Goal: Task Accomplishment & Management: Manage account settings

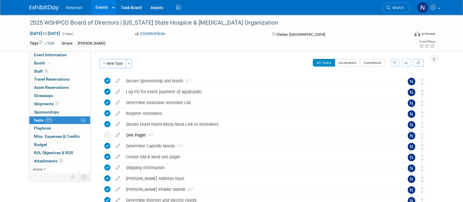
click at [396, 8] on span "Search" at bounding box center [396, 8] width 13 height 4
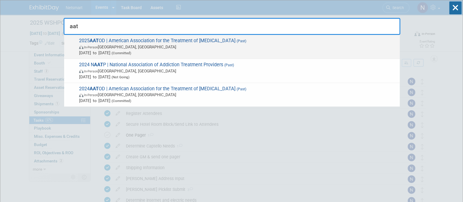
type input "aat"
click at [89, 42] on span "2025 AAT OD | American Association for the Treatment of [MEDICAL_DATA] (Past) I…" at bounding box center [236, 47] width 319 height 18
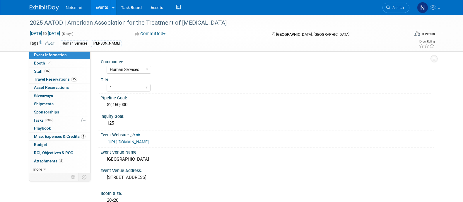
select select "Human Services"
select select "1"
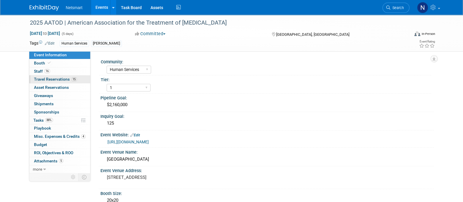
click at [52, 78] on span "Travel Reservations 15" at bounding box center [55, 79] width 43 height 5
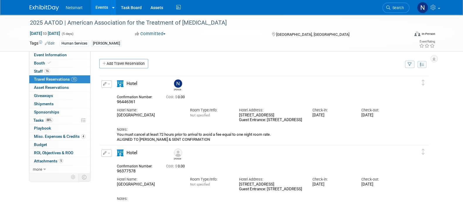
click at [123, 100] on span "96446361" at bounding box center [126, 101] width 19 height 5
copy span "96446361"
drag, startPoint x: 117, startPoint y: 115, endPoint x: 174, endPoint y: 115, distance: 57.1
click at [174, 115] on div "Philadelphia Marriott Downtown" at bounding box center [149, 115] width 64 height 5
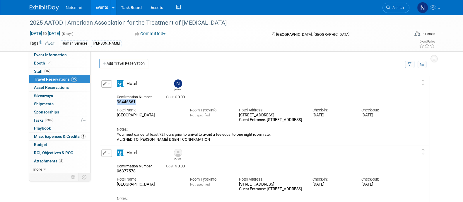
copy div "Philadelphia Marriott Downtown"
click at [241, 39] on div "Tags Edit Human Services Nina" at bounding box center [198, 43] width 336 height 9
click at [394, 8] on span "Search" at bounding box center [396, 8] width 13 height 4
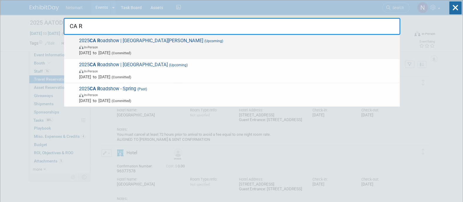
type input "CA R"
click at [146, 50] on span "Nov 12, 2025 to Nov 12, 2025 (Committed)" at bounding box center [238, 53] width 318 height 6
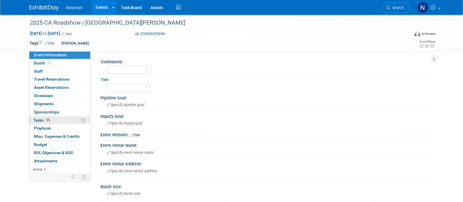
click at [48, 119] on span "0%" at bounding box center [48, 120] width 6 height 4
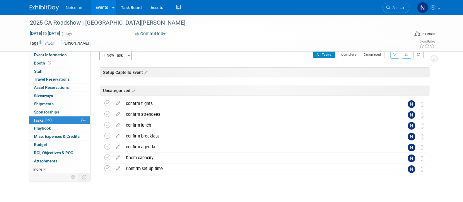
scroll to position [16, 0]
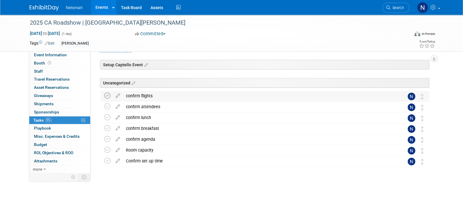
click at [108, 95] on icon at bounding box center [107, 96] width 6 height 6
click at [142, 108] on div "confirm attendees" at bounding box center [259, 107] width 273 height 10
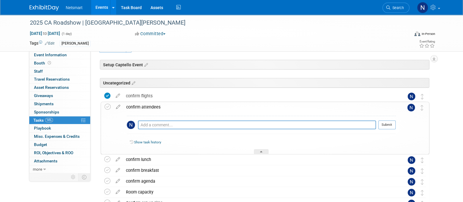
click at [142, 108] on div "confirm attendees" at bounding box center [259, 107] width 272 height 10
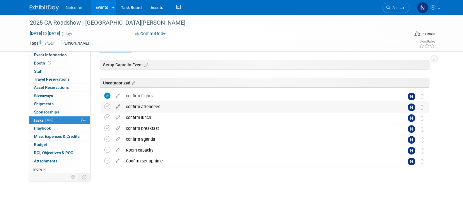
click at [117, 105] on icon at bounding box center [118, 105] width 10 height 7
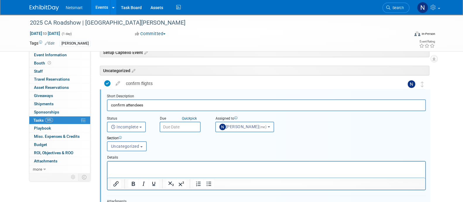
scroll to position [32, 0]
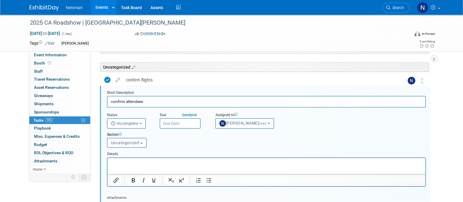
click at [126, 102] on input "confirm attendees" at bounding box center [266, 101] width 319 height 11
drag, startPoint x: 203, startPoint y: 101, endPoint x: 199, endPoint y: 101, distance: 3.3
click at [203, 101] on input "confirm NTST attendees" at bounding box center [266, 101] width 319 height 11
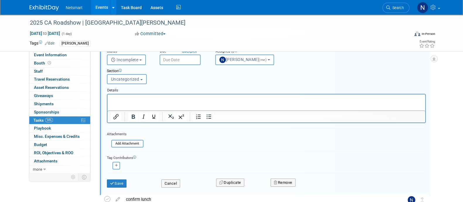
scroll to position [141, 0]
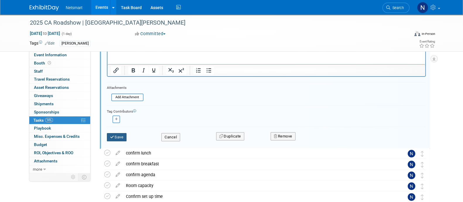
type input "confirm NTST attendees - SC"
click at [116, 135] on button "Save" at bounding box center [117, 137] width 20 height 8
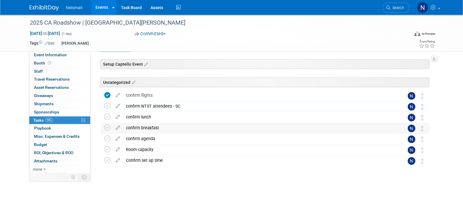
scroll to position [16, 0]
click at [189, 105] on div "confirm NTST attendees - SC" at bounding box center [259, 107] width 273 height 10
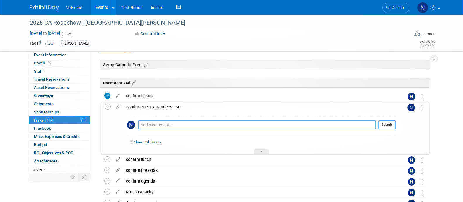
drag, startPoint x: 196, startPoint y: 106, endPoint x: 125, endPoint y: 107, distance: 70.9
click at [125, 107] on div "confirm NTST attendees - SC" at bounding box center [259, 107] width 272 height 10
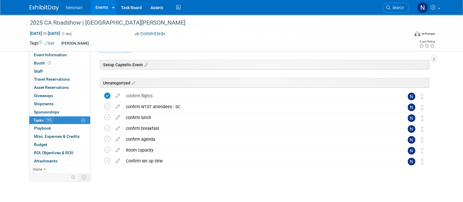
copy div "confirm NTST attendees - SC"
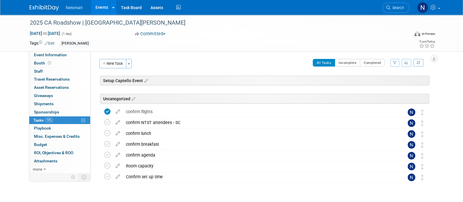
scroll to position [0, 0]
click at [111, 61] on button "New Task" at bounding box center [112, 63] width 27 height 9
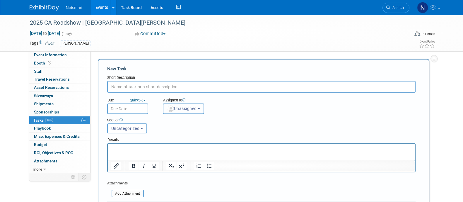
click at [178, 106] on span "Unassigned" at bounding box center [182, 108] width 30 height 5
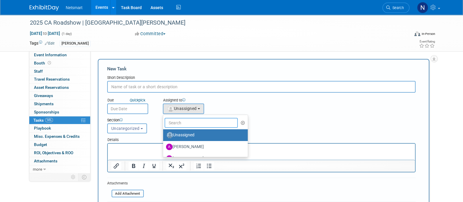
click at [176, 122] on input "text" at bounding box center [201, 123] width 73 height 10
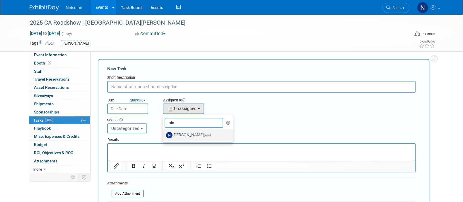
type input "nin"
click at [178, 134] on label "Nina Finn (me)" at bounding box center [196, 134] width 61 height 9
click at [164, 134] on input "Nina Finn (me)" at bounding box center [162, 134] width 4 height 4
select select "a52b5e8a-b2fd-4a4e-8599-2a3670a086e7"
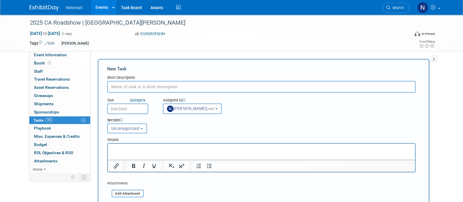
click at [140, 86] on input "text" at bounding box center [261, 87] width 308 height 12
paste input "confirm NTST attendees - SC"
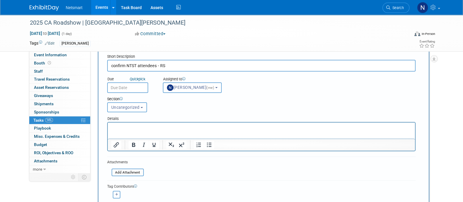
scroll to position [36, 0]
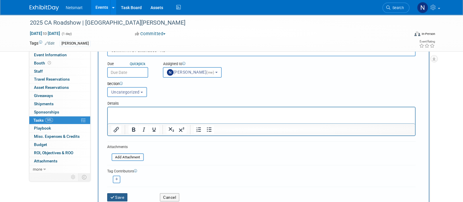
type input "confirm NTST attendees - RS"
click at [116, 195] on button "Save" at bounding box center [117, 197] width 20 height 8
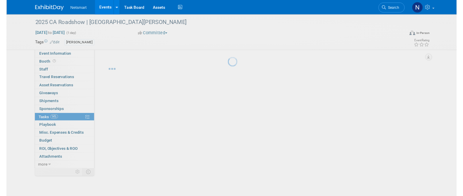
scroll to position [0, 0]
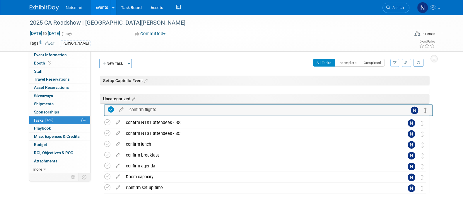
drag, startPoint x: 421, startPoint y: 120, endPoint x: 421, endPoint y: 107, distance: 12.9
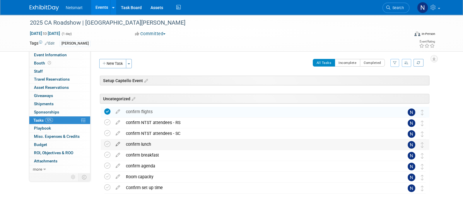
click at [117, 143] on icon at bounding box center [118, 142] width 10 height 7
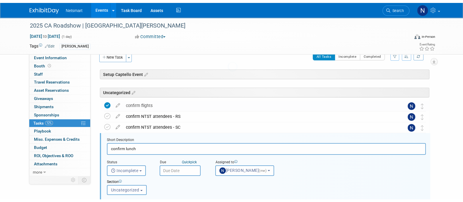
scroll to position [53, 0]
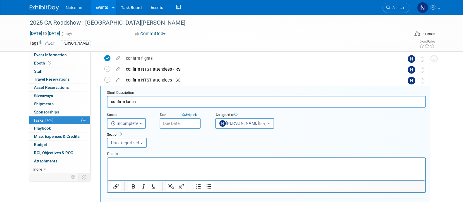
click at [158, 100] on input "confirm lunch" at bounding box center [266, 101] width 319 height 11
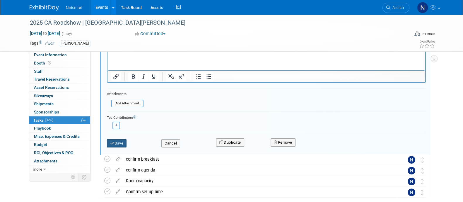
type input "confirm lunch - SC"
click at [116, 143] on button "Save" at bounding box center [117, 143] width 20 height 8
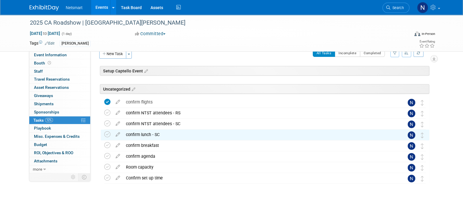
scroll to position [0, 0]
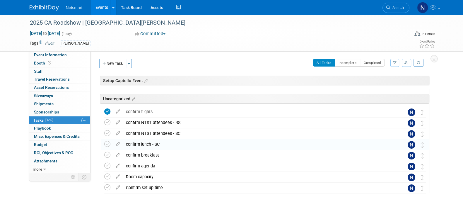
click at [116, 62] on button "New Task" at bounding box center [112, 63] width 27 height 9
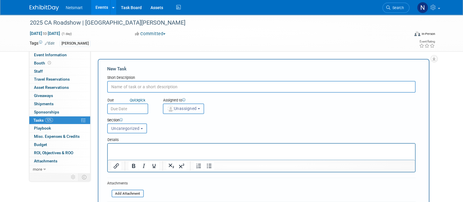
click at [182, 106] on span "Unassigned" at bounding box center [182, 108] width 30 height 5
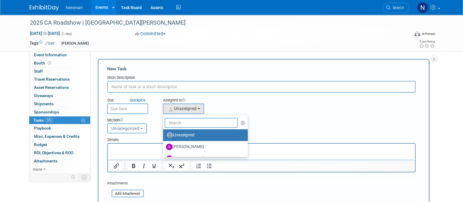
click at [182, 121] on input "text" at bounding box center [201, 123] width 73 height 10
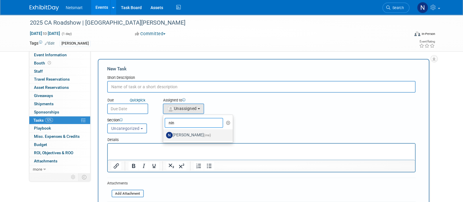
type input "nin"
click at [183, 133] on label "Nina Finn (me)" at bounding box center [196, 134] width 61 height 9
click at [164, 133] on input "Nina Finn (me)" at bounding box center [162, 134] width 4 height 4
select select "a52b5e8a-b2fd-4a4e-8599-2a3670a086e7"
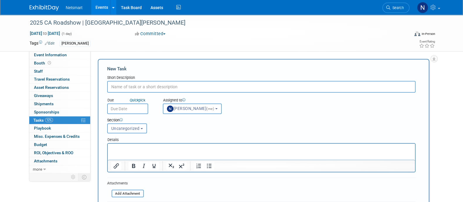
click at [146, 86] on input "text" at bounding box center [261, 87] width 308 height 12
type input "c"
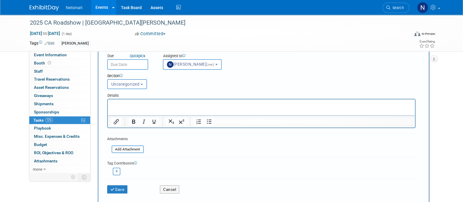
scroll to position [146, 0]
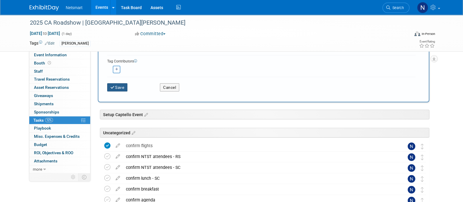
type input "confirm lunch - RS"
click at [118, 87] on button "Save" at bounding box center [117, 87] width 20 height 8
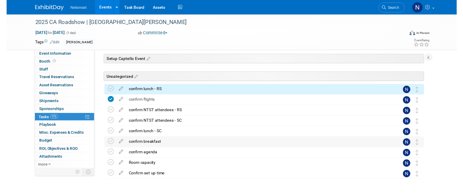
scroll to position [36, 0]
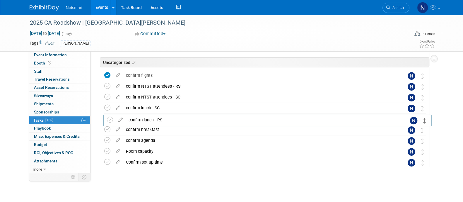
drag, startPoint x: 421, startPoint y: 73, endPoint x: 424, endPoint y: 118, distance: 44.6
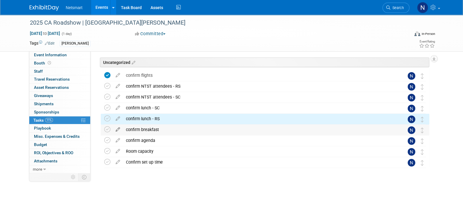
click at [118, 129] on icon at bounding box center [118, 127] width 10 height 7
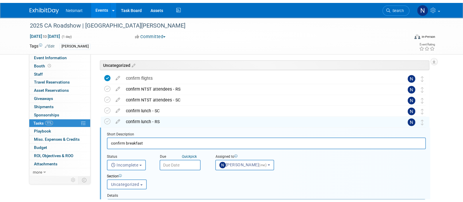
scroll to position [75, 0]
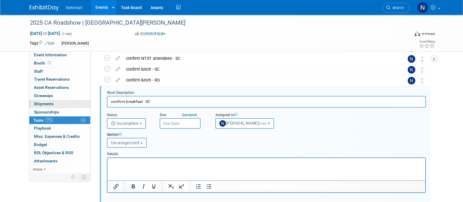
drag, startPoint x: 164, startPoint y: 98, endPoint x: 77, endPoint y: 100, distance: 87.0
click at [77, 100] on div "Event Information Event Info Booth Booth 0 Staff 0 Staff 0 Travel Reservations …" at bounding box center [231, 130] width 413 height 381
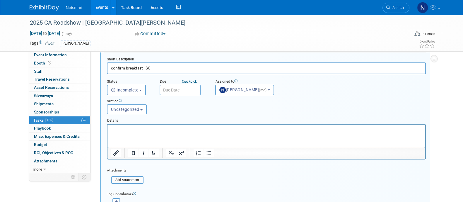
scroll to position [148, 0]
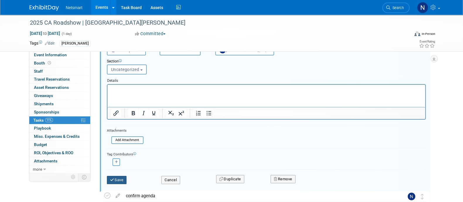
type input "confirm breakfast - SC"
click at [120, 181] on button "Save" at bounding box center [117, 180] width 20 height 8
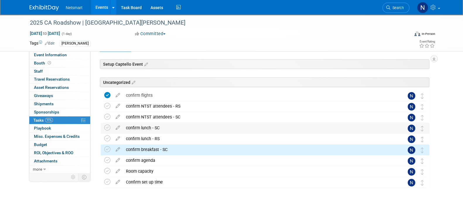
scroll to position [0, 0]
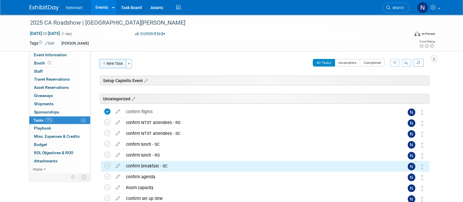
click at [113, 61] on button "New Task" at bounding box center [112, 63] width 27 height 9
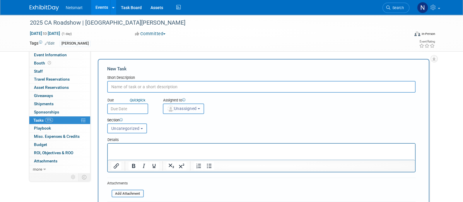
click at [176, 107] on span "Unassigned" at bounding box center [182, 108] width 30 height 5
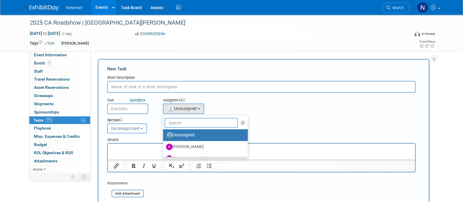
click at [175, 120] on input "text" at bounding box center [201, 123] width 73 height 10
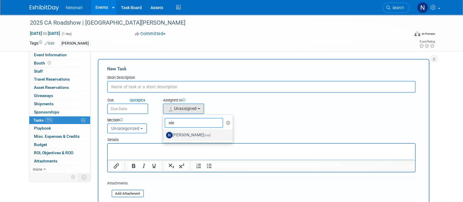
type input "nin"
click at [177, 134] on label "Nina Finn (me)" at bounding box center [196, 134] width 61 height 9
click at [164, 134] on input "Nina Finn (me)" at bounding box center [162, 134] width 4 height 4
select select "a52b5e8a-b2fd-4a4e-8599-2a3670a086e7"
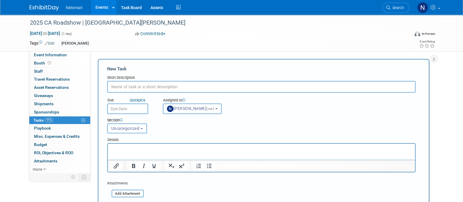
click at [136, 87] on input "text" at bounding box center [261, 87] width 308 height 12
paste input "confirm breakfast - SC"
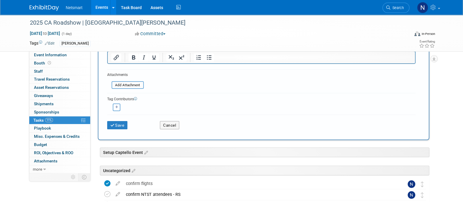
scroll to position [110, 0]
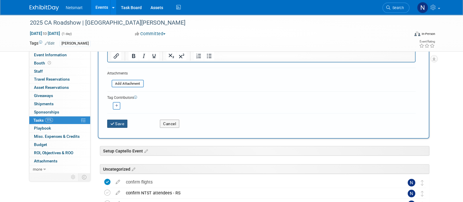
type input "confirm breakfast - RS"
click at [119, 120] on button "Save" at bounding box center [117, 123] width 20 height 8
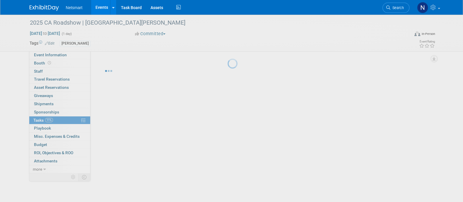
scroll to position [0, 0]
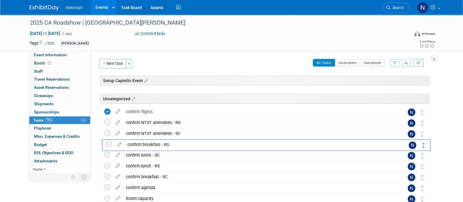
drag, startPoint x: 423, startPoint y: 111, endPoint x: 425, endPoint y: 144, distance: 32.8
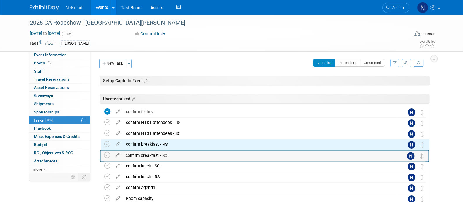
drag, startPoint x: 422, startPoint y: 178, endPoint x: 419, endPoint y: 157, distance: 20.6
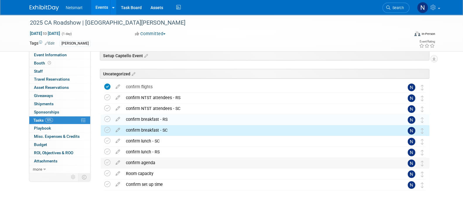
scroll to position [36, 0]
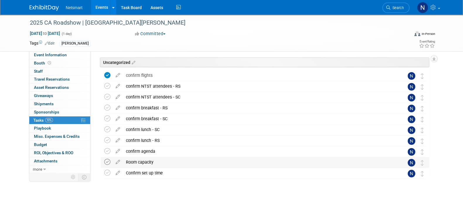
click at [109, 162] on icon at bounding box center [107, 162] width 6 height 6
click at [108, 172] on icon at bounding box center [107, 173] width 6 height 6
click at [152, 182] on div at bounding box center [263, 185] width 331 height 12
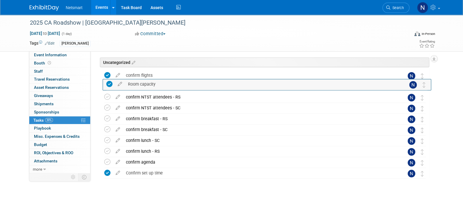
drag, startPoint x: 425, startPoint y: 116, endPoint x: 426, endPoint y: 86, distance: 30.8
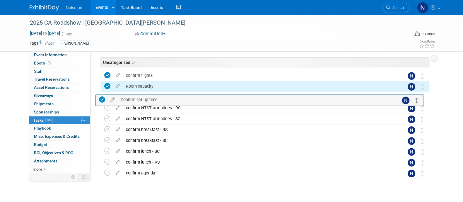
drag, startPoint x: 421, startPoint y: 153, endPoint x: 418, endPoint y: 95, distance: 58.1
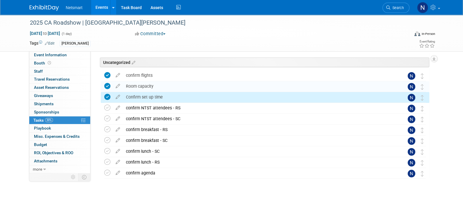
click at [204, 182] on div at bounding box center [263, 185] width 331 height 12
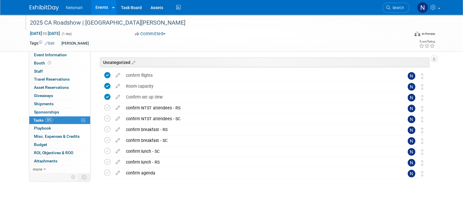
click at [104, 22] on div "2025 CA Roadshow | Santa Clara" at bounding box center [214, 23] width 373 height 11
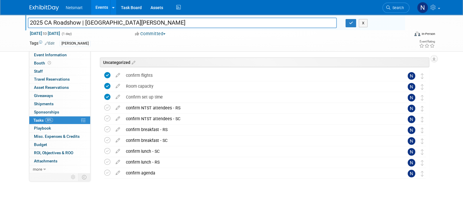
drag, startPoint x: 118, startPoint y: 23, endPoint x: 81, endPoint y: 23, distance: 37.2
click at [81, 23] on input "2025 CA Roadshow | Santa Clara" at bounding box center [182, 23] width 309 height 10
click at [52, 23] on input "2025 CA Roadshow" at bounding box center [182, 23] width 309 height 10
type input "2025 CA Fall Roadshow"
click at [48, 33] on span "to" at bounding box center [45, 33] width 6 height 5
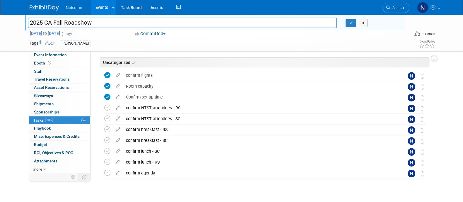
type input "Nov 12, 2025"
select select "10"
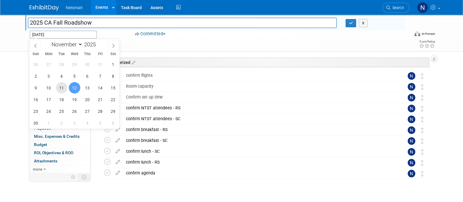
click at [61, 86] on span "11" at bounding box center [61, 87] width 11 height 11
type input "Nov 11, 2025"
click at [90, 86] on span "13" at bounding box center [87, 87] width 11 height 11
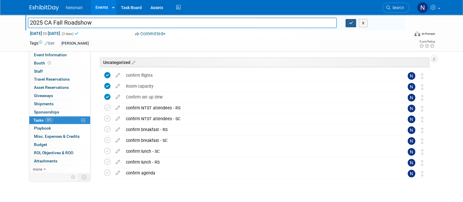
click at [353, 26] on button "button" at bounding box center [351, 23] width 11 height 8
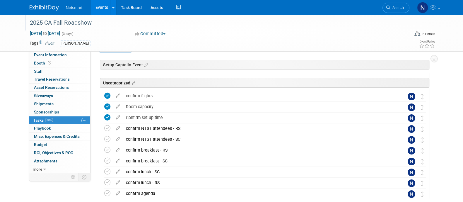
scroll to position [0, 0]
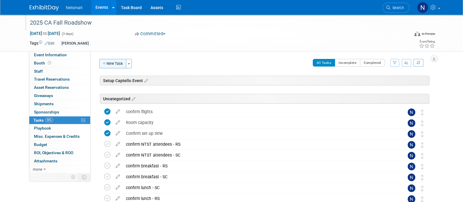
click at [115, 64] on button "New Task" at bounding box center [112, 63] width 27 height 9
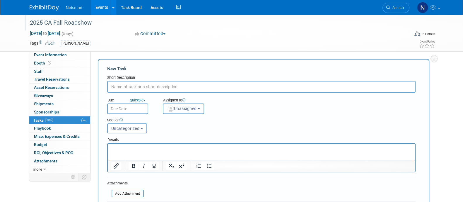
click at [175, 105] on button "Unassigned" at bounding box center [184, 108] width 42 height 11
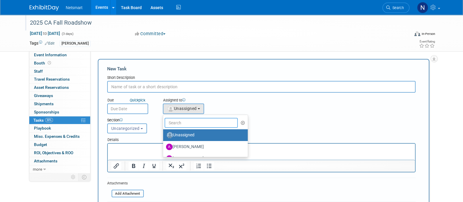
click at [179, 121] on input "text" at bounding box center [201, 123] width 73 height 10
type input "[PERSON_NAME]"
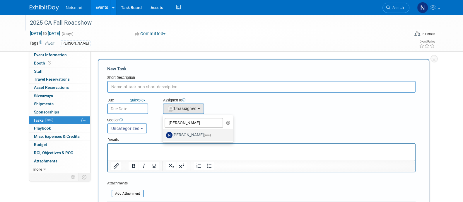
click at [180, 134] on label "Nina Finn (me)" at bounding box center [196, 134] width 61 height 9
click at [164, 134] on input "Nina Finn (me)" at bounding box center [162, 134] width 4 height 4
select select "a52b5e8a-b2fd-4a4e-8599-2a3670a086e7"
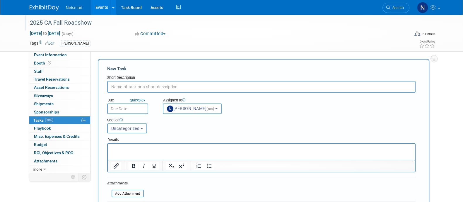
click at [144, 87] on input "text" at bounding box center [261, 87] width 308 height 12
type input "c"
type input "p"
type input "Topic Reminder"
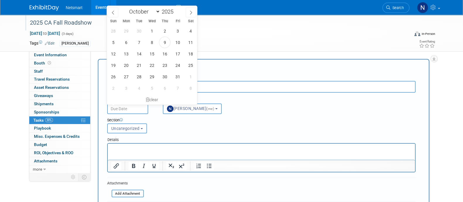
click at [133, 110] on input "text" at bounding box center [127, 108] width 41 height 11
click at [127, 53] on span "13" at bounding box center [126, 53] width 11 height 11
type input "Oct 13, 2025"
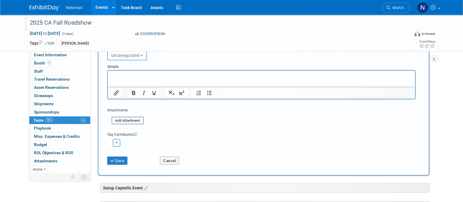
scroll to position [73, 0]
click at [119, 158] on button "Save" at bounding box center [117, 160] width 20 height 8
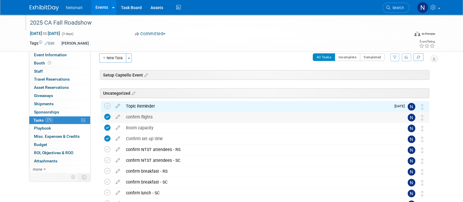
scroll to position [36, 0]
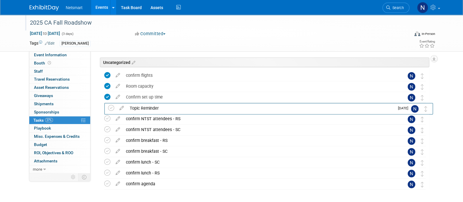
drag, startPoint x: 422, startPoint y: 74, endPoint x: 426, endPoint y: 106, distance: 32.1
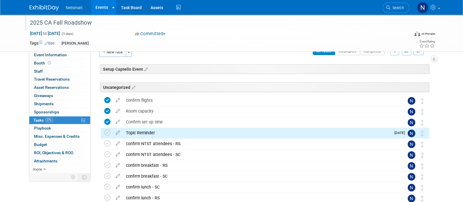
scroll to position [0, 0]
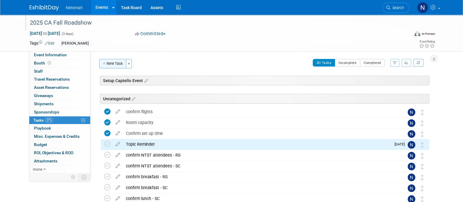
click at [118, 65] on button "New Task" at bounding box center [112, 63] width 27 height 9
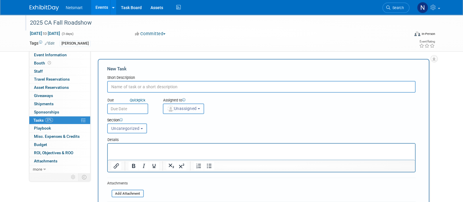
click at [181, 110] on span "Unassigned" at bounding box center [182, 108] width 30 height 5
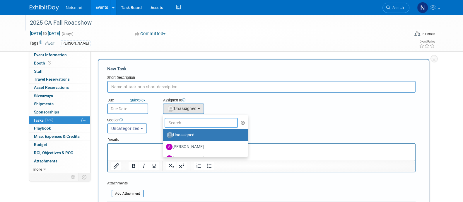
drag, startPoint x: 181, startPoint y: 121, endPoint x: 182, endPoint y: 124, distance: 3.3
click at [181, 122] on input "text" at bounding box center [201, 123] width 73 height 10
type input "[PERSON_NAME]"
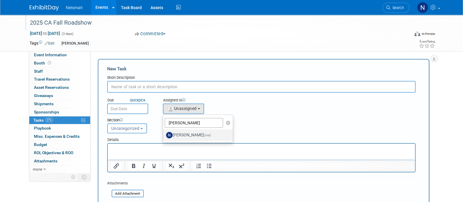
click at [176, 135] on label "Nina Finn (me)" at bounding box center [196, 134] width 61 height 9
click at [164, 135] on input "Nina Finn (me)" at bounding box center [162, 134] width 4 height 4
select select "a52b5e8a-b2fd-4a4e-8599-2a3670a086e7"
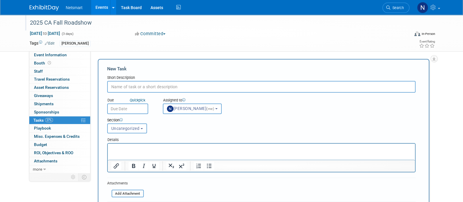
click at [140, 87] on input "text" at bounding box center [261, 87] width 308 height 12
drag, startPoint x: 124, startPoint y: 86, endPoint x: 127, endPoint y: 87, distance: 3.0
click at [125, 86] on input "Send Topic reminder email" at bounding box center [261, 87] width 308 height 12
type input "Send topic reminder email"
click at [178, 61] on div "New Task Short Description Send topic reminder email Due Quick pick (me) Nina (…" at bounding box center [263, 153] width 331 height 189
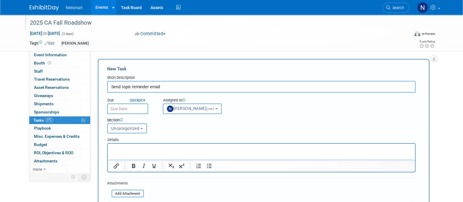
click at [126, 112] on input "text" at bounding box center [127, 108] width 41 height 11
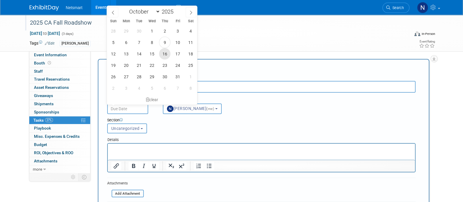
click at [166, 55] on span "16" at bounding box center [164, 53] width 11 height 11
type input "Oct 16, 2025"
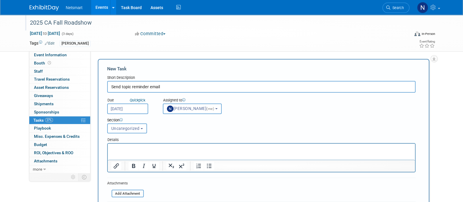
scroll to position [36, 0]
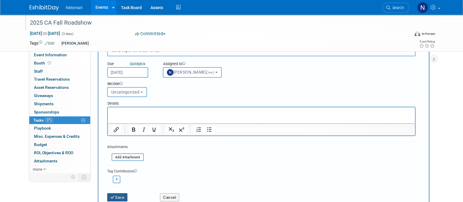
click at [117, 194] on button "Save" at bounding box center [117, 197] width 20 height 8
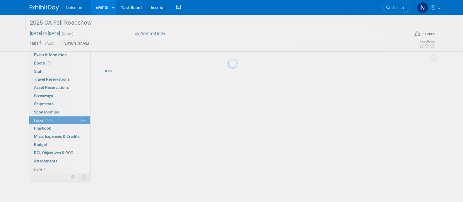
scroll to position [0, 0]
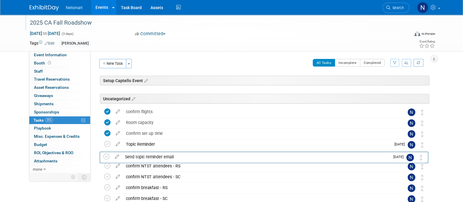
drag, startPoint x: 423, startPoint y: 113, endPoint x: 423, endPoint y: 159, distance: 45.4
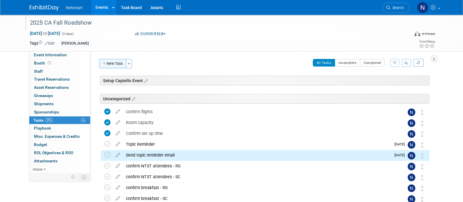
click at [108, 63] on button "New Task" at bounding box center [112, 63] width 27 height 9
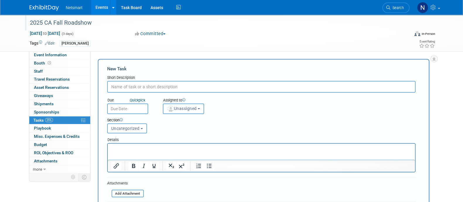
click at [177, 107] on span "Unassigned" at bounding box center [182, 108] width 30 height 5
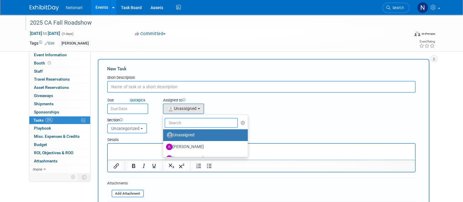
click at [177, 119] on input "text" at bounding box center [201, 123] width 73 height 10
type input "[PERSON_NAME]"
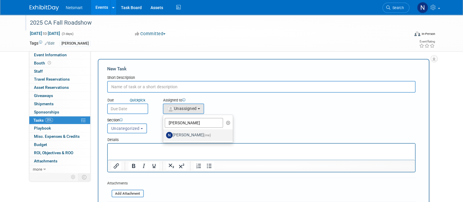
click at [184, 132] on label "Nina Finn (me)" at bounding box center [196, 134] width 61 height 9
click at [164, 132] on input "Nina Finn (me)" at bounding box center [162, 134] width 4 height 4
select select "a52b5e8a-b2fd-4a4e-8599-2a3670a086e7"
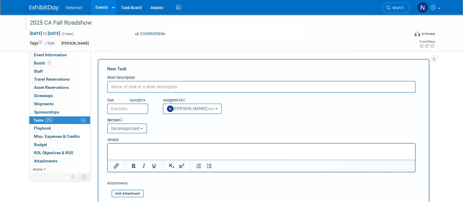
click at [137, 82] on input "text" at bounding box center [261, 87] width 308 height 12
type input "E"
type input "Agenda email reminder"
click at [132, 114] on div "Section Uncategorized Setup Captello Event Uncategorized Uncategorized Setup Ca…" at bounding box center [248, 124] width 291 height 20
click at [130, 108] on input "text" at bounding box center [127, 108] width 41 height 11
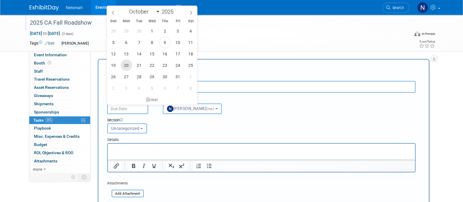
click at [129, 65] on span "20" at bounding box center [126, 64] width 11 height 11
type input "[DATE]"
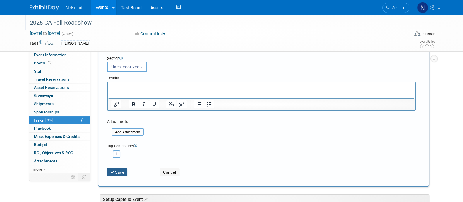
scroll to position [73, 0]
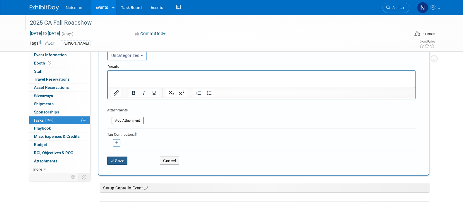
click at [121, 159] on button "Save" at bounding box center [117, 160] width 20 height 8
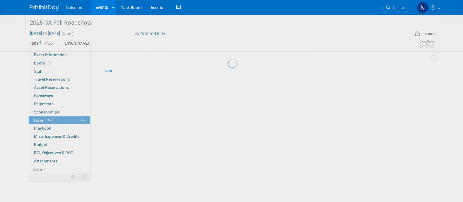
scroll to position [0, 0]
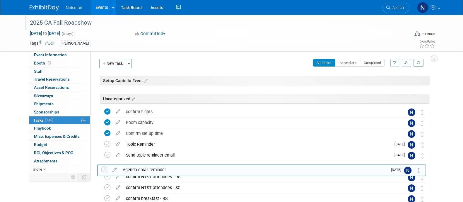
drag, startPoint x: 422, startPoint y: 109, endPoint x: 420, endPoint y: 166, distance: 57.4
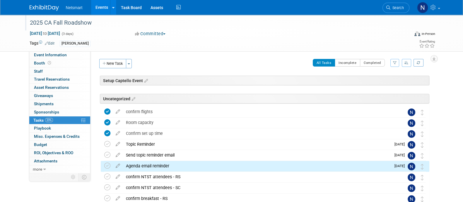
click at [112, 58] on div "Community: Human Services Post Acute Public Sector CareDimensions Specialty Pra…" at bounding box center [261, 112] width 343 height 122
click at [113, 62] on button "New Task" at bounding box center [112, 63] width 27 height 9
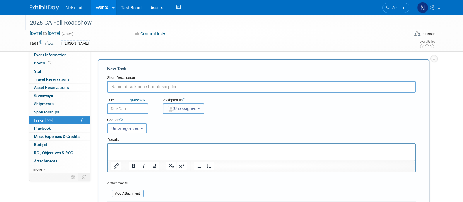
click at [173, 107] on img "button" at bounding box center [170, 108] width 6 height 6
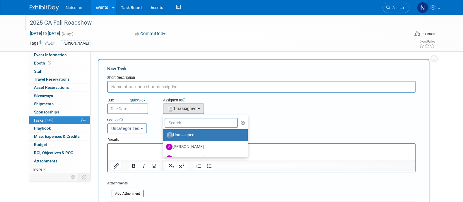
click at [176, 121] on input "text" at bounding box center [201, 123] width 73 height 10
type input "[PERSON_NAME]"
select select "a52b5e8a-b2fd-4a4e-8599-2a3670a086e7"
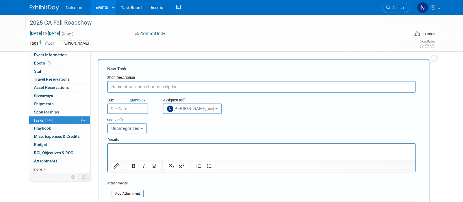
click at [138, 83] on input "text" at bounding box center [261, 87] width 308 height 12
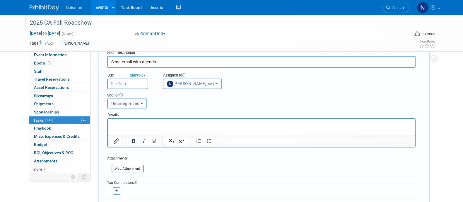
scroll to position [36, 0]
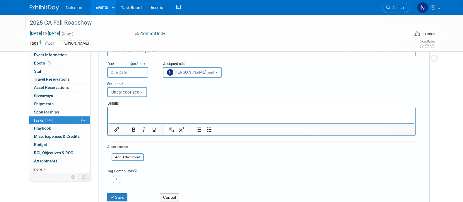
type input "Send email with agenda"
click at [128, 72] on input "text" at bounding box center [127, 72] width 41 height 11
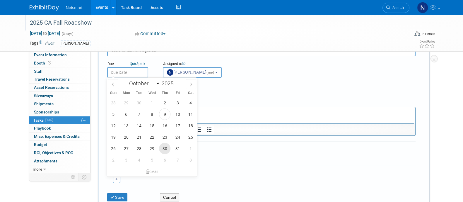
click at [167, 149] on span "30" at bounding box center [164, 148] width 11 height 11
type input "Oct 30, 2025"
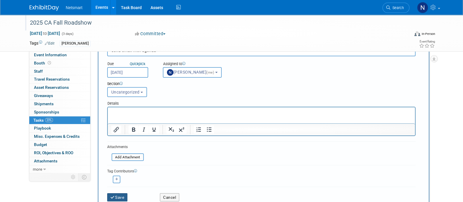
click at [115, 196] on button "Save" at bounding box center [117, 197] width 20 height 8
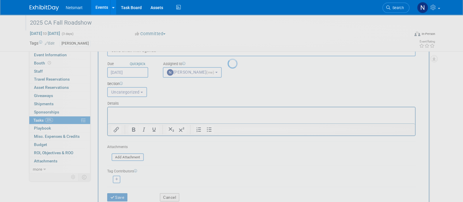
scroll to position [0, 0]
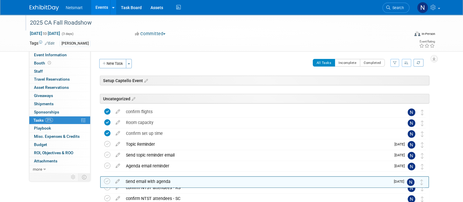
drag, startPoint x: 420, startPoint y: 112, endPoint x: 420, endPoint y: 181, distance: 69.4
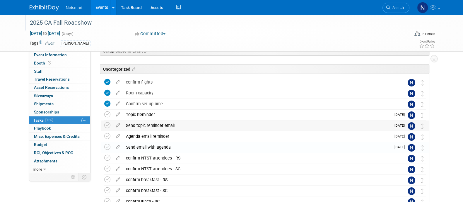
scroll to position [36, 0]
